Goal: Transaction & Acquisition: Purchase product/service

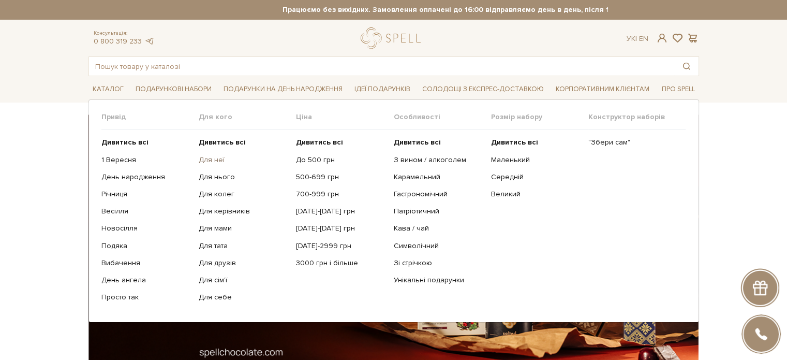
click at [217, 158] on link "Для неї" at bounding box center [244, 159] width 90 height 9
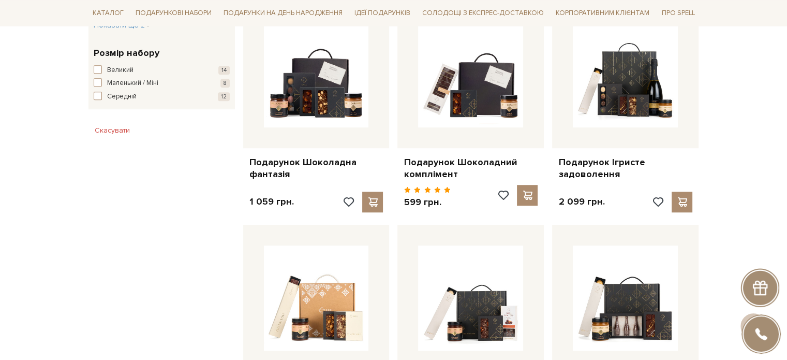
scroll to position [621, 0]
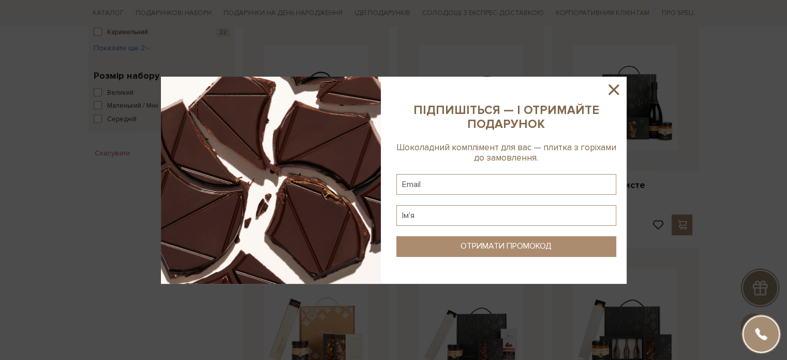
click at [617, 86] on icon at bounding box center [614, 89] width 10 height 10
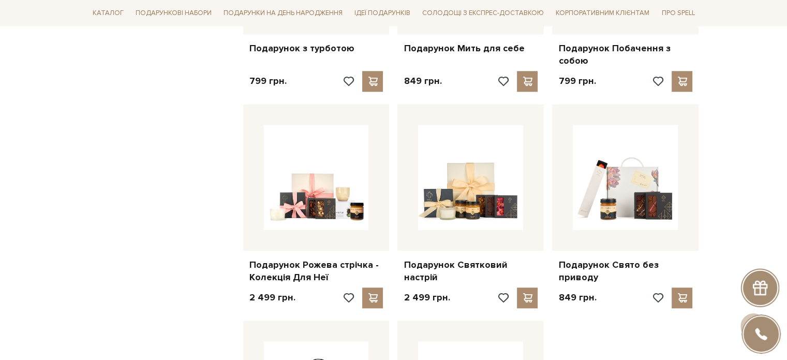
scroll to position [983, 0]
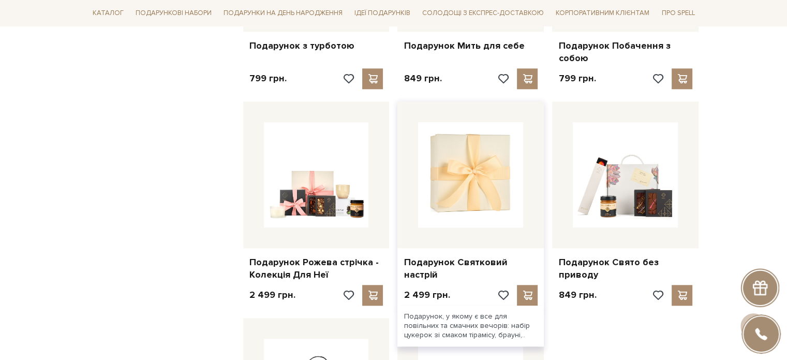
click at [464, 213] on img at bounding box center [470, 174] width 105 height 105
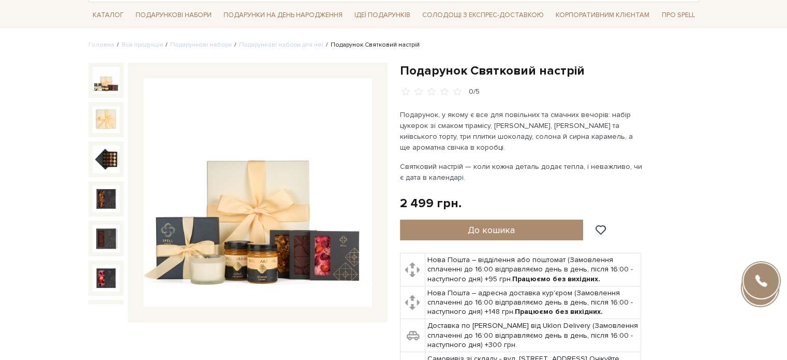
scroll to position [104, 0]
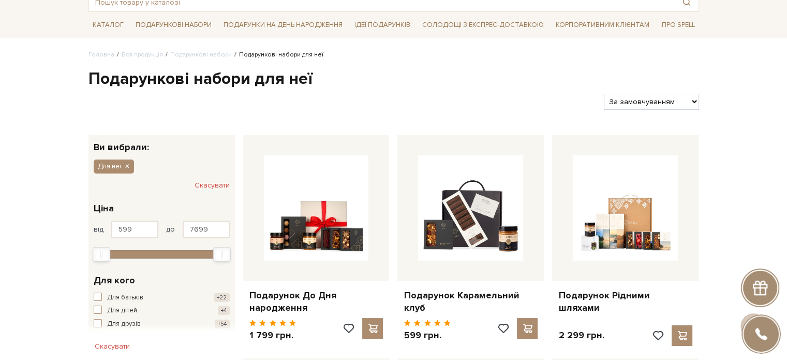
scroll to position [52, 0]
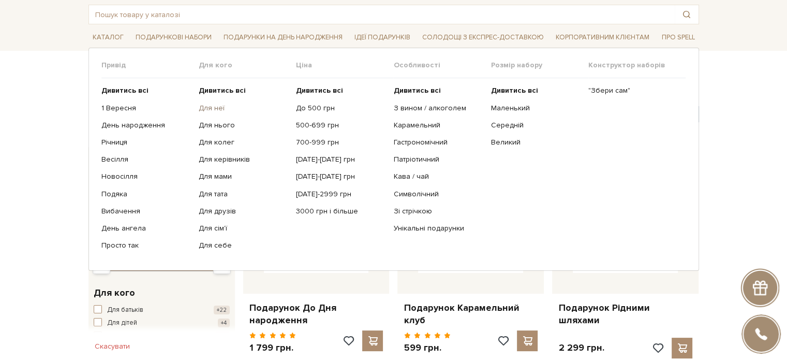
click at [215, 105] on link "Для неї" at bounding box center [244, 108] width 90 height 9
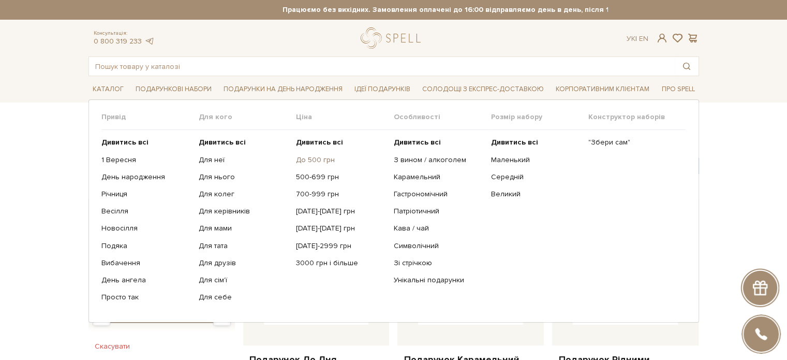
click at [317, 155] on link "До 500 грн" at bounding box center [341, 159] width 90 height 9
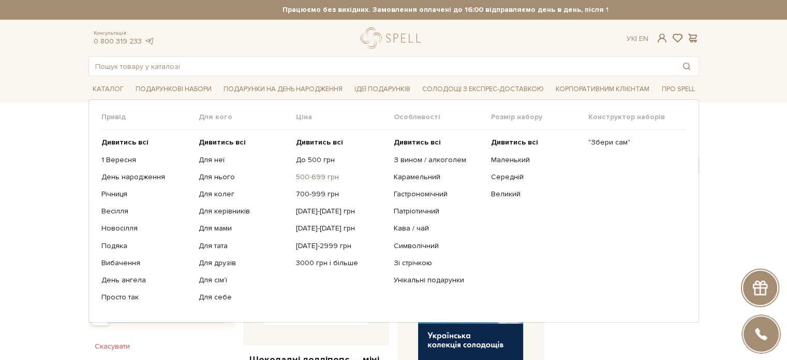
click at [313, 172] on link "500-699 грн" at bounding box center [341, 176] width 90 height 9
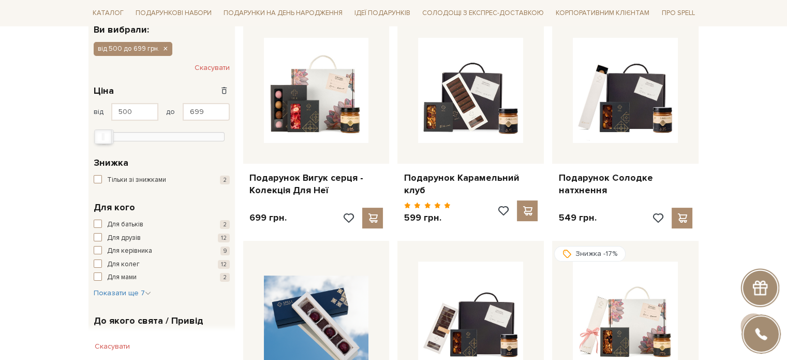
scroll to position [207, 0]
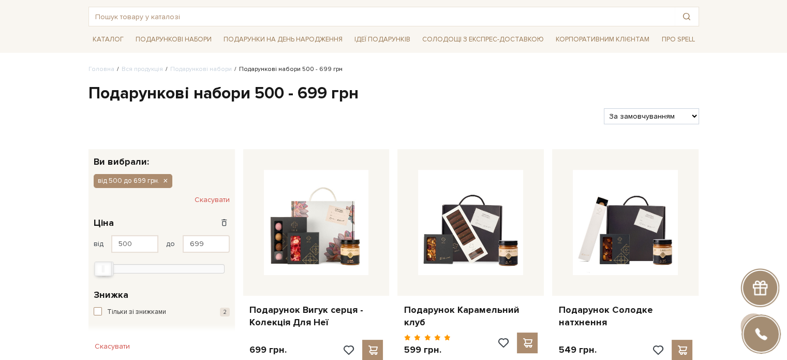
scroll to position [0, 0]
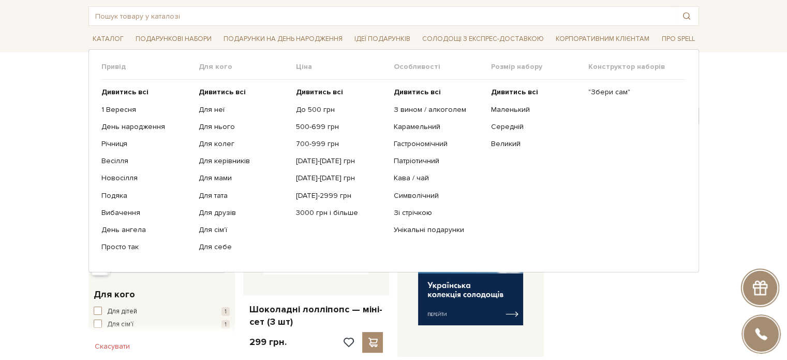
scroll to position [52, 0]
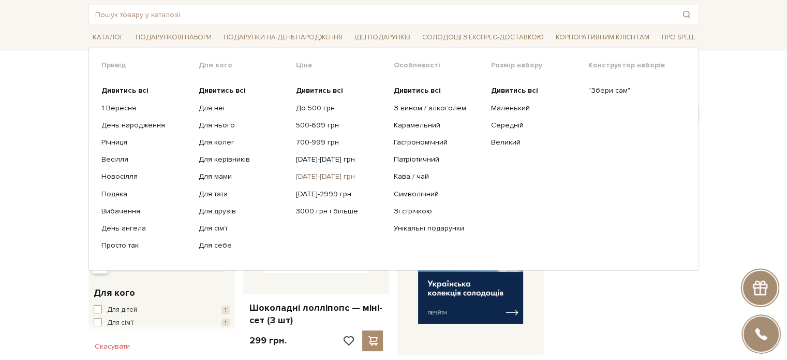
click at [328, 175] on link "[DATE]-[DATE] грн" at bounding box center [341, 176] width 90 height 9
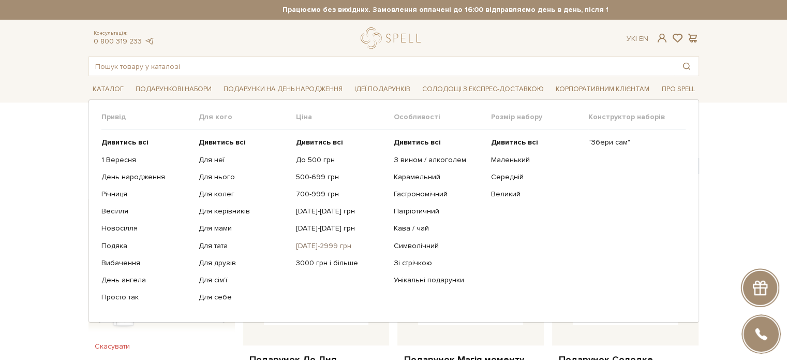
click at [318, 241] on link "[DATE]-2999 грн" at bounding box center [341, 245] width 90 height 9
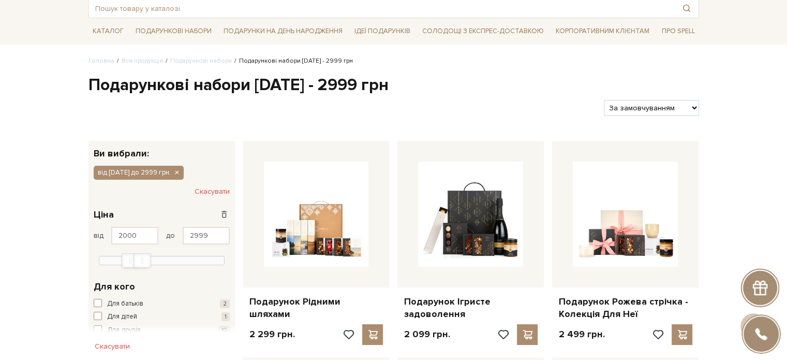
scroll to position [52, 0]
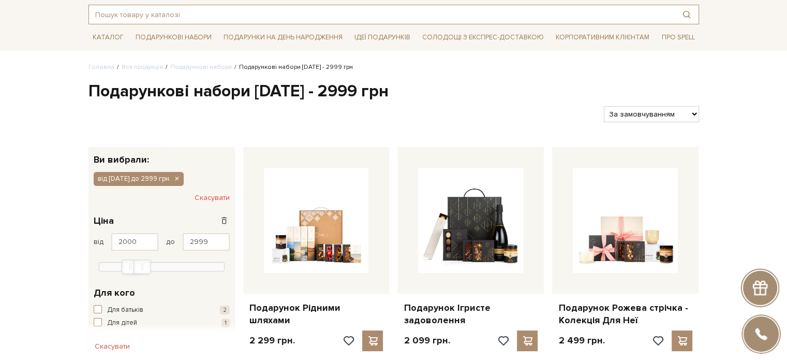
click at [280, 12] on input "text" at bounding box center [382, 14] width 586 height 19
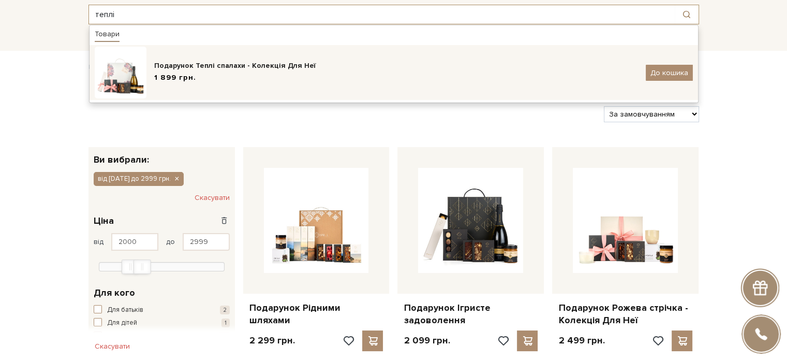
type input "теплі"
click at [284, 67] on div "Подарунок Теплі спалахи - Колекція Для Неї" at bounding box center [396, 66] width 484 height 10
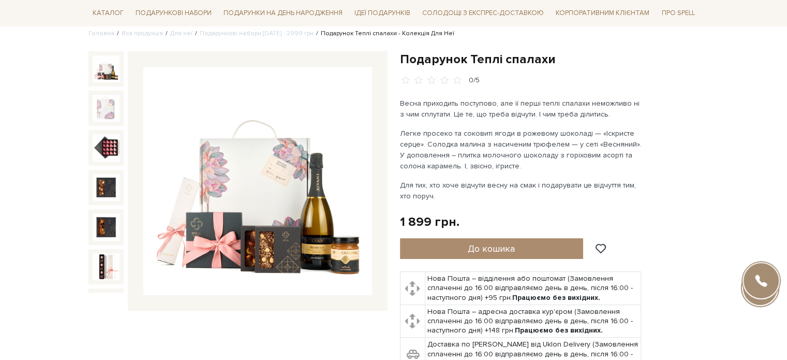
scroll to position [104, 0]
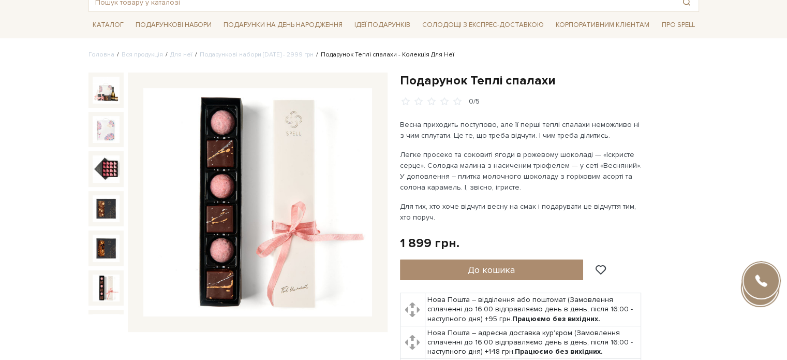
scroll to position [0, 0]
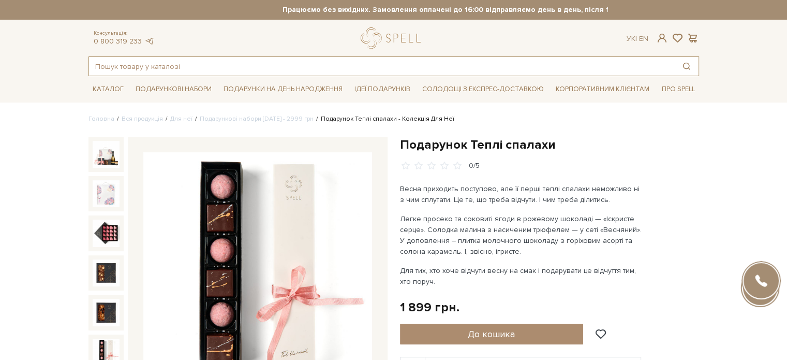
click at [273, 67] on input "text" at bounding box center [382, 66] width 586 height 19
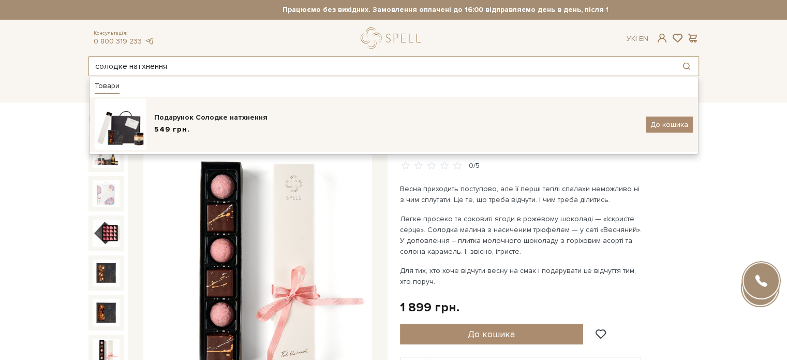
type input "солодке натхнення"
click at [185, 127] on span "549 грн." at bounding box center [172, 129] width 36 height 9
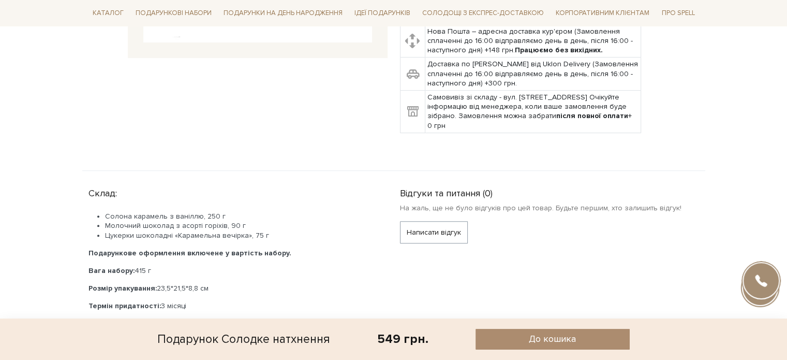
scroll to position [362, 0]
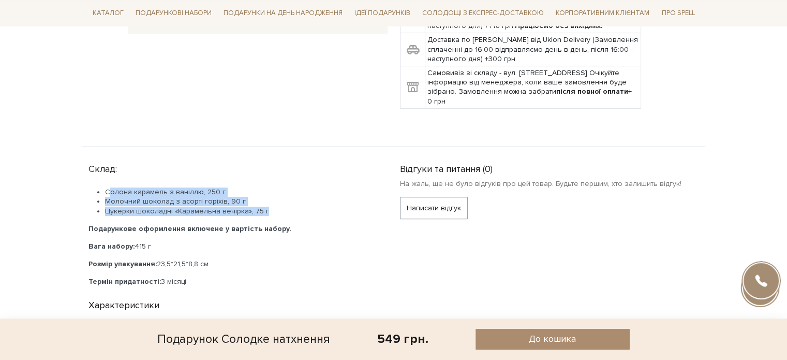
drag, startPoint x: 105, startPoint y: 178, endPoint x: 277, endPoint y: 198, distance: 173.0
click at [277, 198] on ul "Солона карамель з ваніллю, 250 г Молочний шоколад з асорті горіхів, 90 г Цукерк…" at bounding box center [232, 201] width 287 height 28
copy ul "Солона карамель з ваніллю, 250 г Молочний шоколад з асорті горіхів, 90 г Цукерк…"
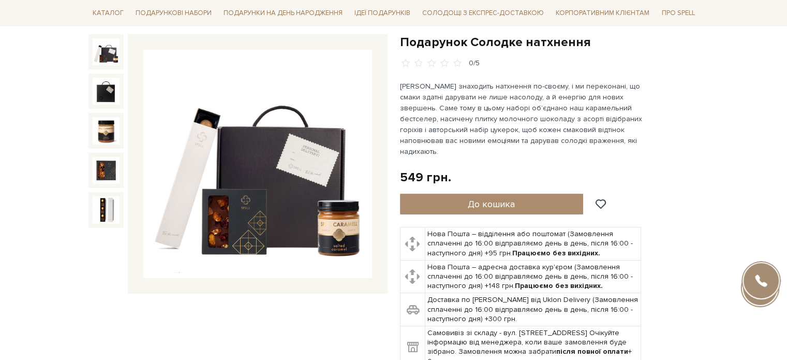
scroll to position [104, 0]
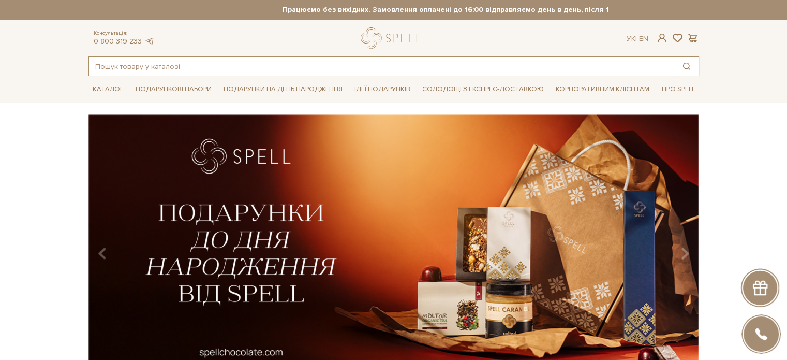
click at [145, 66] on input "text" at bounding box center [382, 66] width 586 height 19
paste input "Подаруй натхнення"
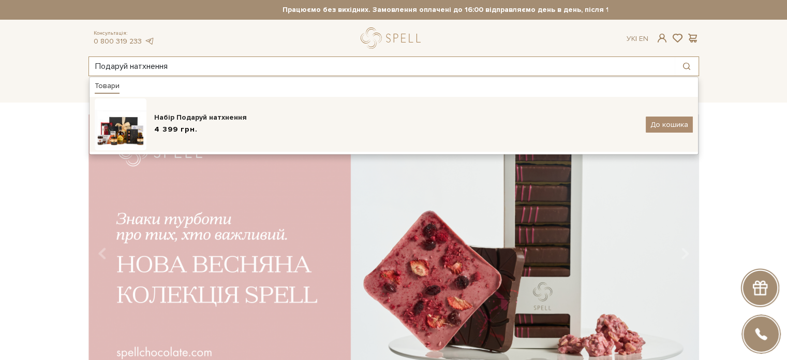
type input "Подаруй натхнення"
click at [182, 126] on span "4 399 грн." at bounding box center [175, 129] width 43 height 9
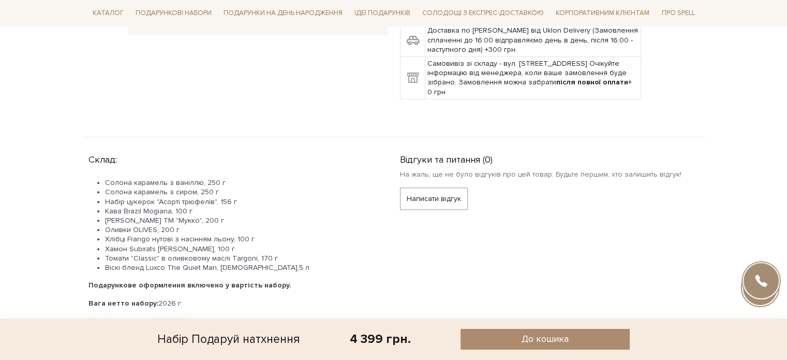
scroll to position [362, 0]
click at [188, 263] on li "Віскі бленд Luxco The Quiet Man, [DEMOGRAPHIC_DATA],5 л" at bounding box center [240, 265] width 270 height 9
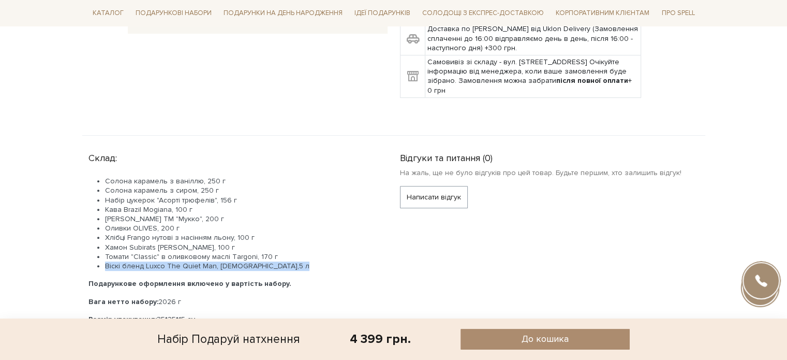
click at [188, 263] on li "Віскі бленд Luxco The Quiet Man, [DEMOGRAPHIC_DATA],5 л" at bounding box center [240, 265] width 270 height 9
click at [262, 264] on li "Віскі бленд Luxco The Quiet Man, [DEMOGRAPHIC_DATA],5 л" at bounding box center [240, 265] width 270 height 9
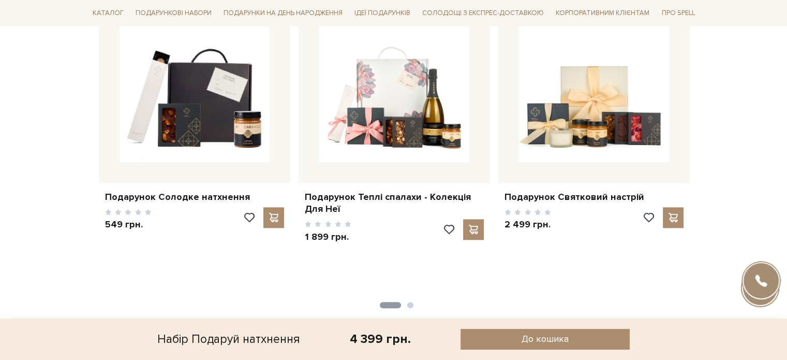
scroll to position [1087, 0]
